Goal: Find specific page/section: Find specific page/section

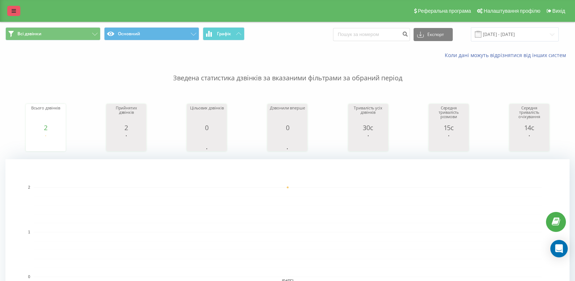
click at [9, 10] on link at bounding box center [13, 11] width 13 height 10
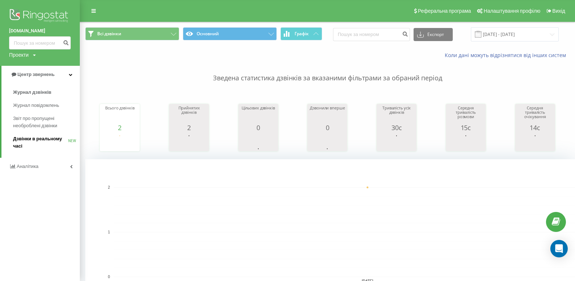
click at [36, 140] on span "Дзвінки в реальному часі" at bounding box center [40, 142] width 55 height 15
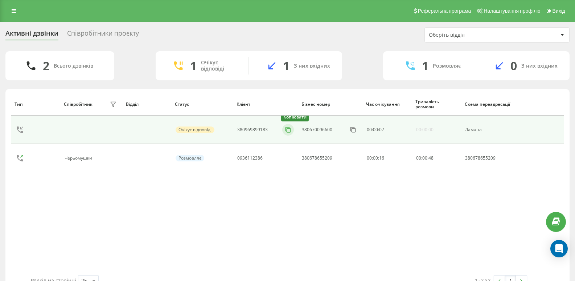
click at [289, 129] on icon at bounding box center [288, 129] width 7 height 7
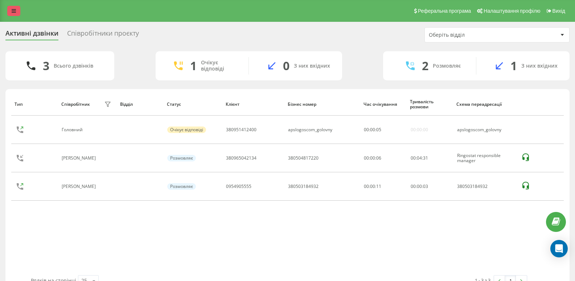
click at [15, 12] on icon at bounding box center [14, 10] width 4 height 5
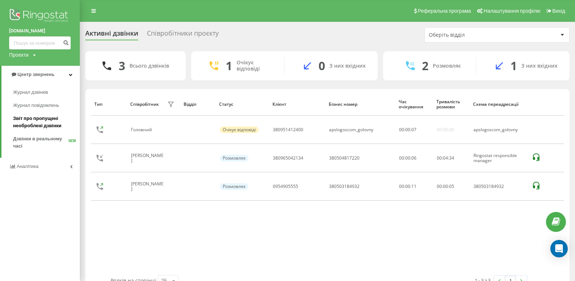
click at [32, 120] on span "Звіт про пропущені необроблені дзвінки" at bounding box center [44, 122] width 63 height 15
